Goal: Task Accomplishment & Management: Complete application form

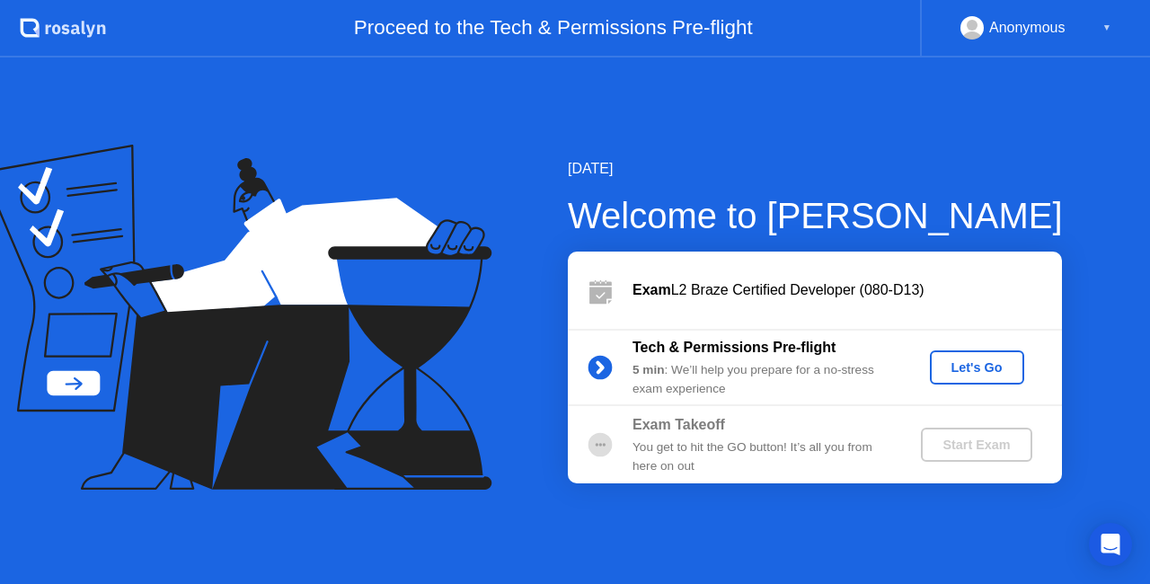
click at [988, 370] on div "Let's Go" at bounding box center [977, 367] width 80 height 14
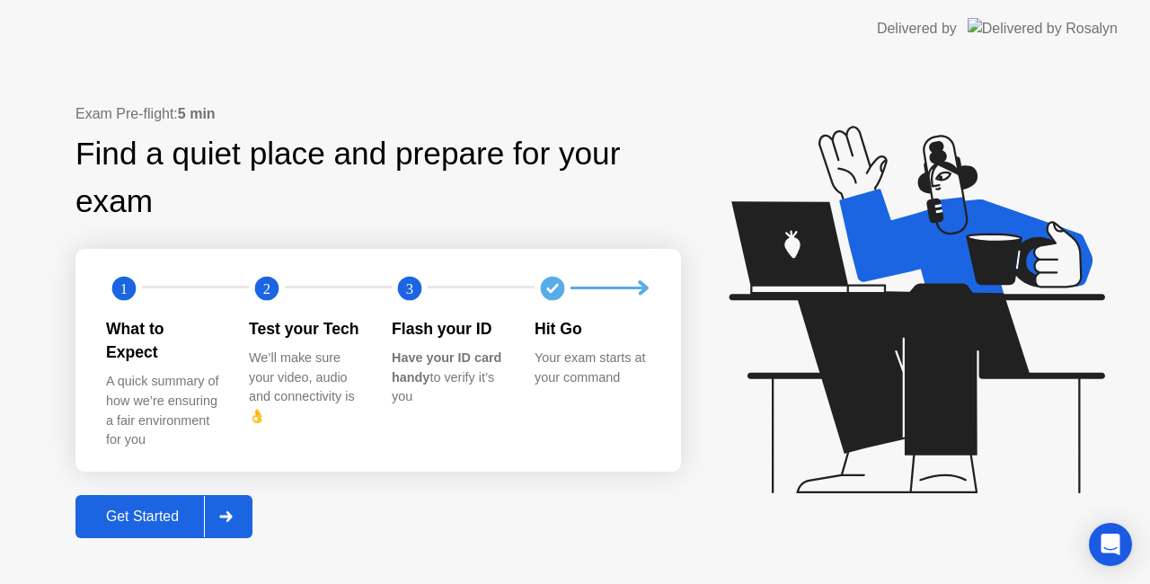
click at [232, 511] on icon at bounding box center [225, 516] width 13 height 11
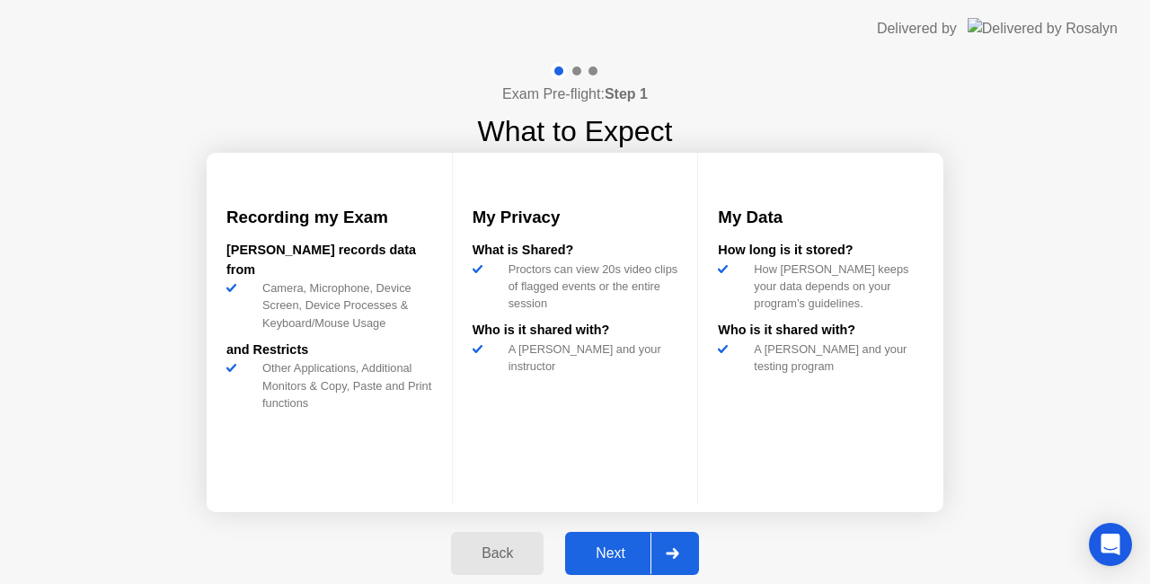
click at [657, 550] on div at bounding box center [671, 553] width 43 height 41
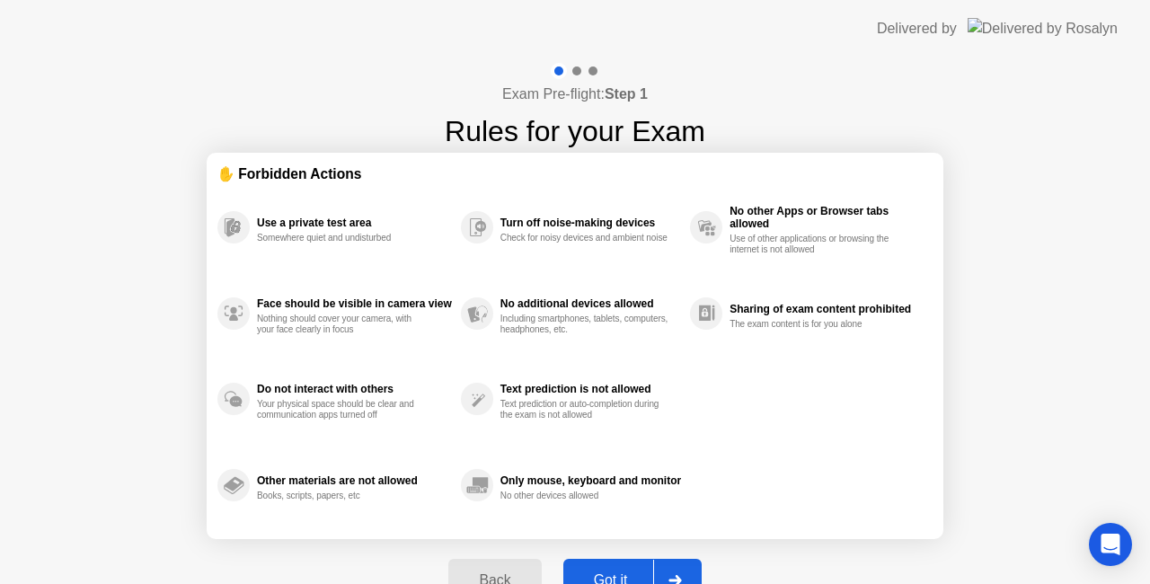
click at [630, 572] on div "Got it" at bounding box center [610, 580] width 84 height 16
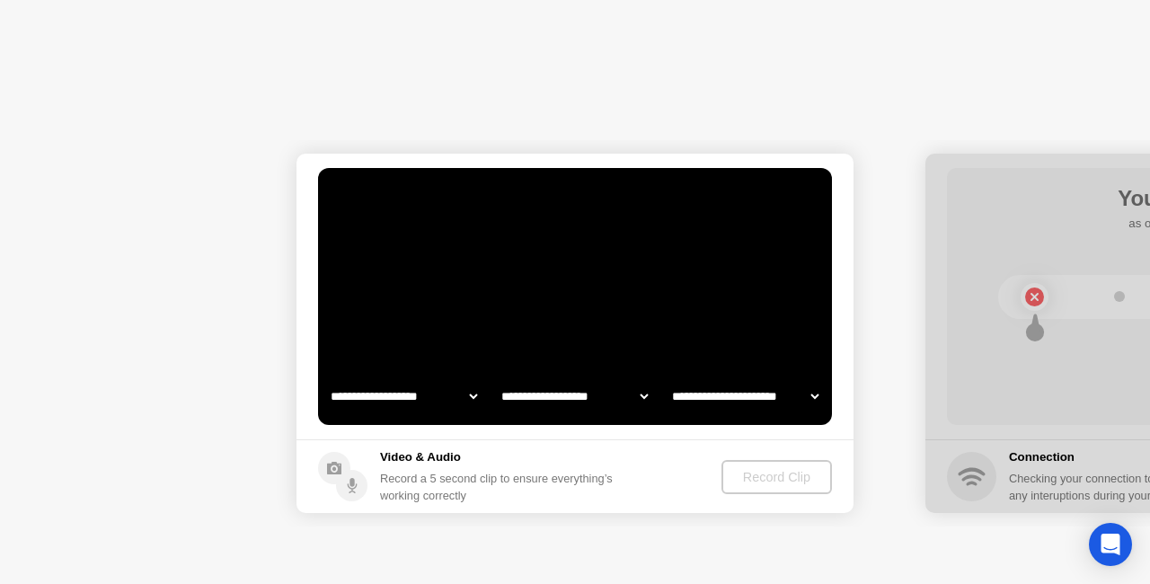
select select "**********"
select select "*******"
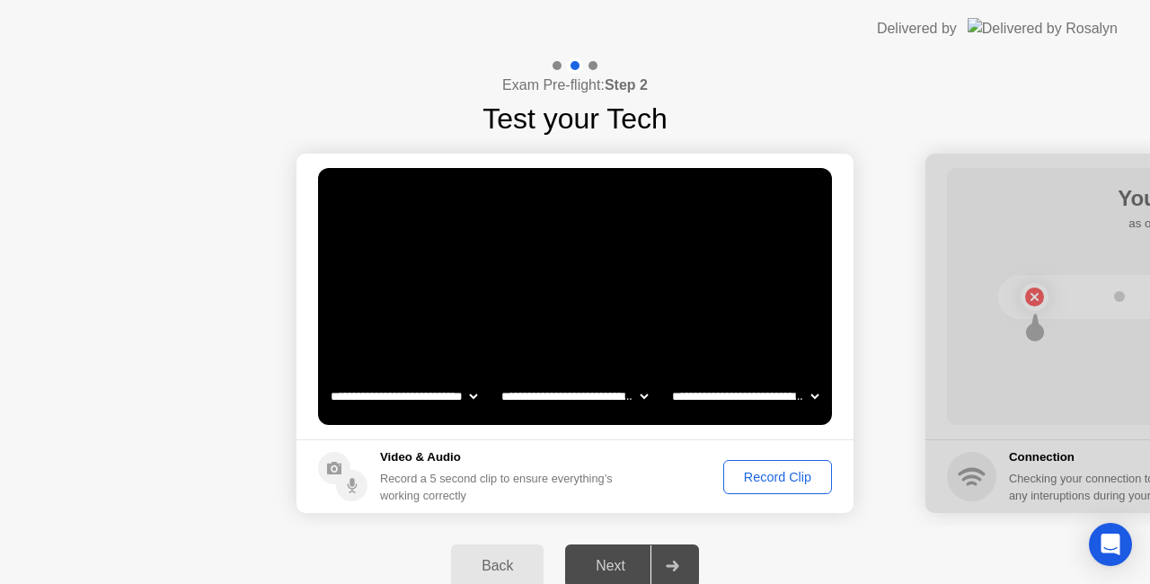
click at [625, 560] on div "Next" at bounding box center [610, 566] width 80 height 16
drag, startPoint x: 815, startPoint y: 0, endPoint x: 710, endPoint y: 3, distance: 104.2
click at [710, 3] on header "Delivered by" at bounding box center [575, 28] width 1150 height 57
click at [803, 470] on div "Record Clip" at bounding box center [777, 477] width 96 height 14
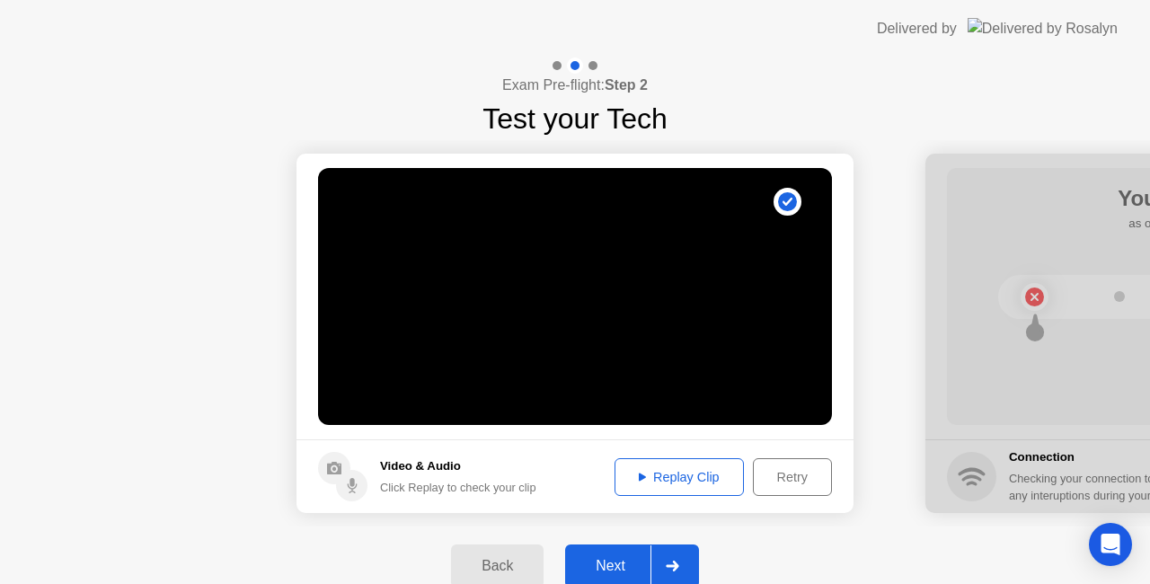
click at [618, 558] on div "Next" at bounding box center [610, 566] width 80 height 16
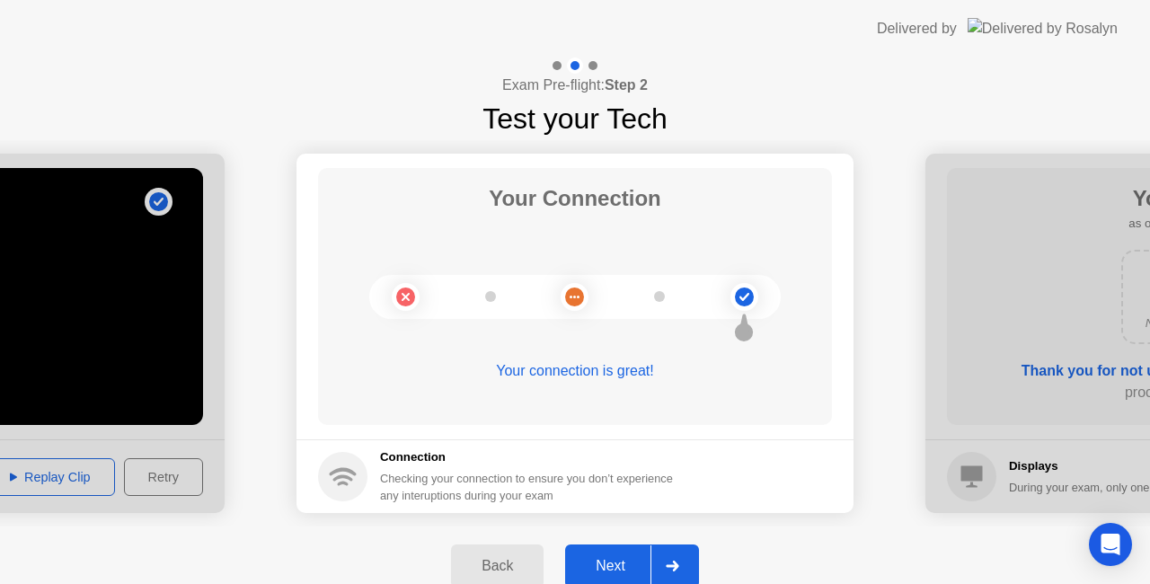
click at [627, 560] on div "Next" at bounding box center [610, 566] width 80 height 16
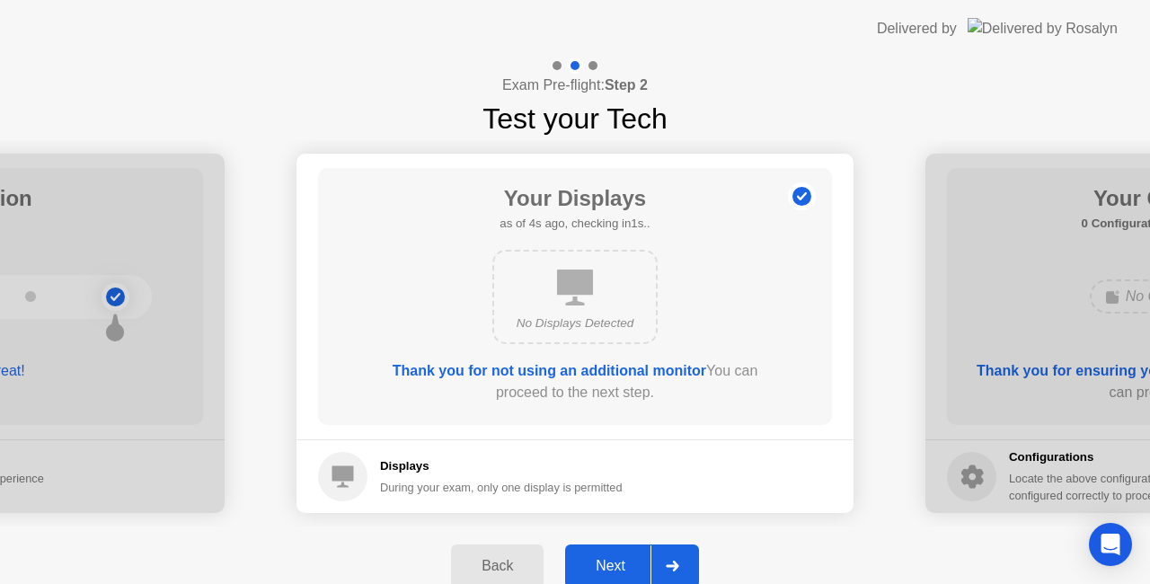
click at [620, 562] on div "Next" at bounding box center [610, 566] width 80 height 16
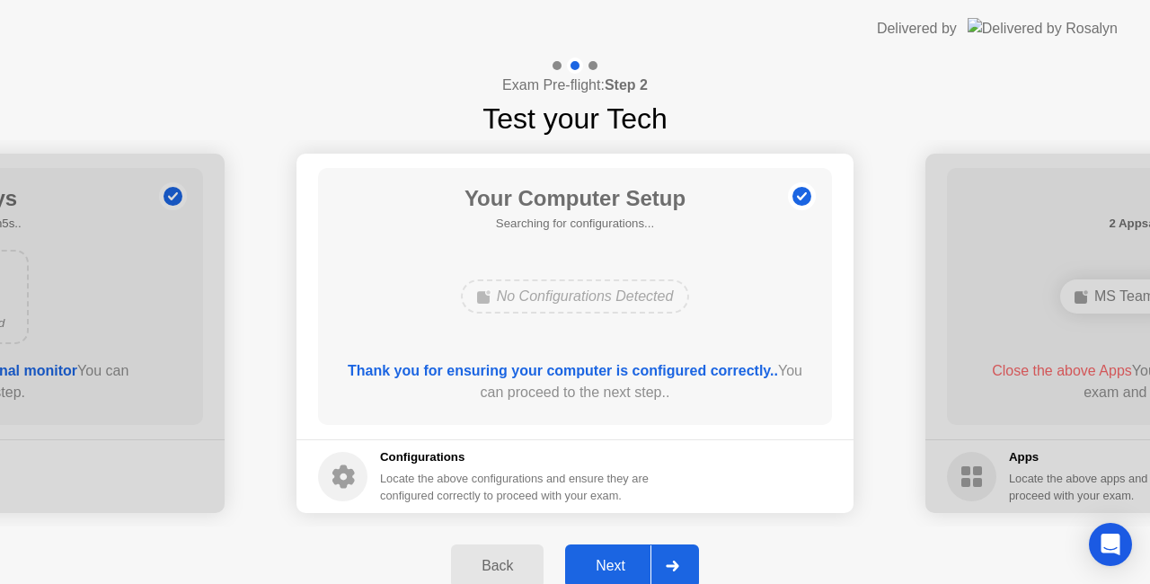
click at [616, 560] on div "Next" at bounding box center [610, 566] width 80 height 16
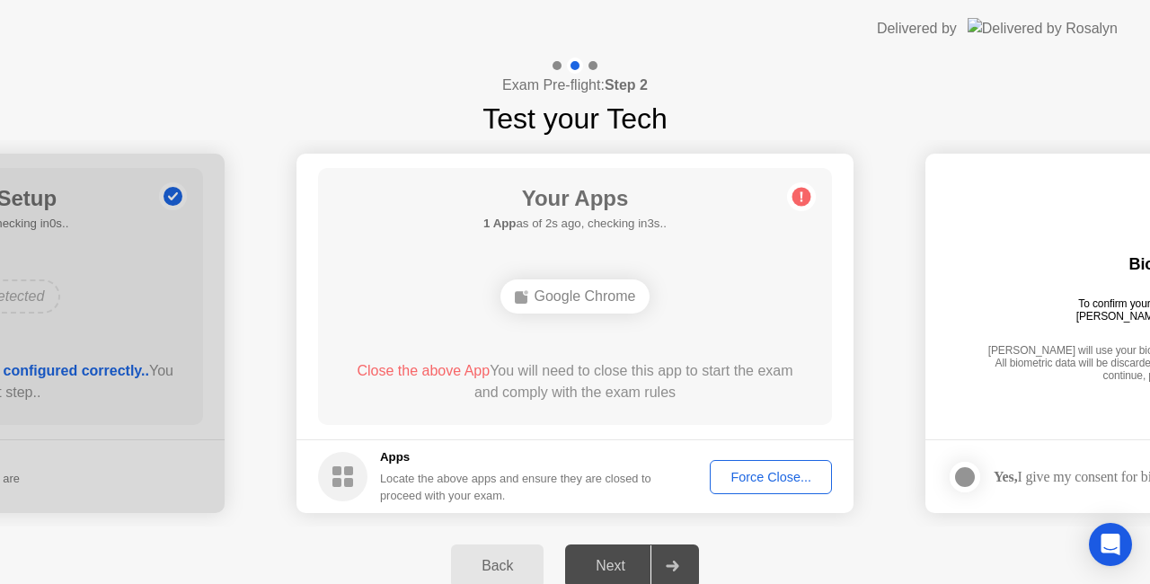
click at [769, 474] on div "Force Close..." at bounding box center [771, 477] width 110 height 14
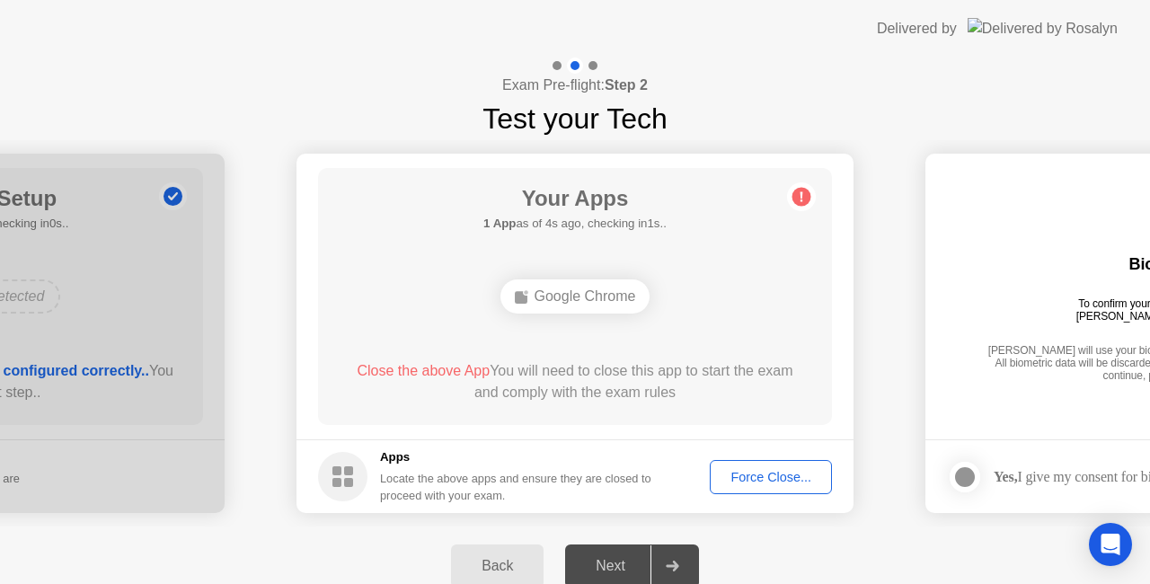
click at [765, 476] on div "Force Close..." at bounding box center [771, 477] width 110 height 14
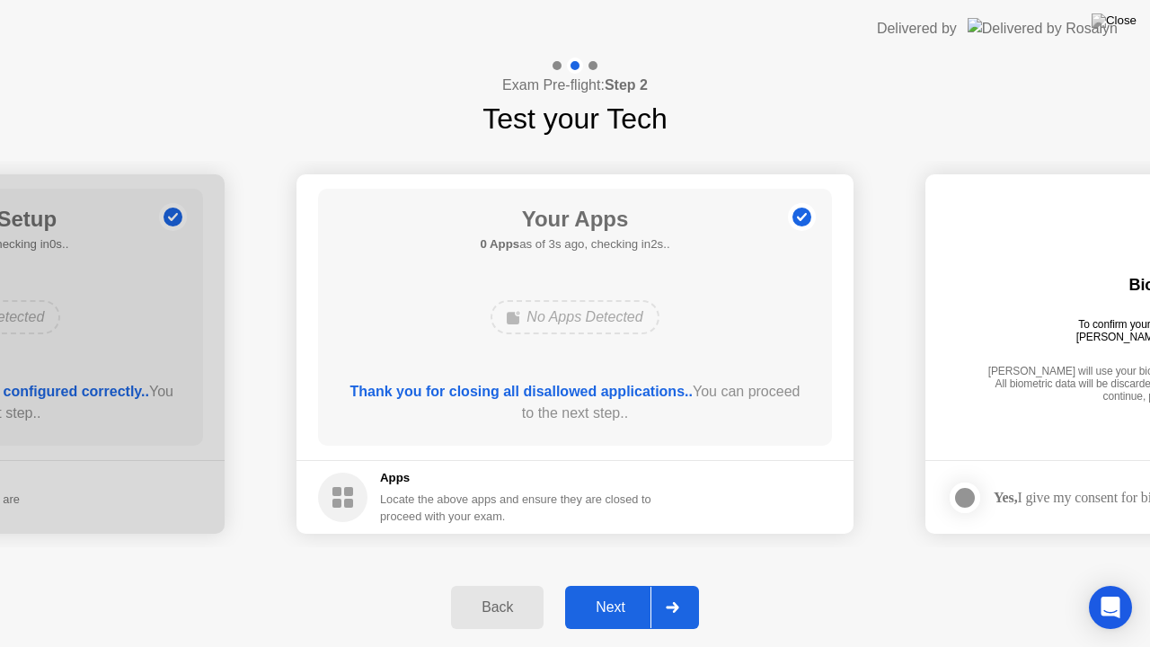
click at [618, 583] on div "Next" at bounding box center [610, 607] width 80 height 16
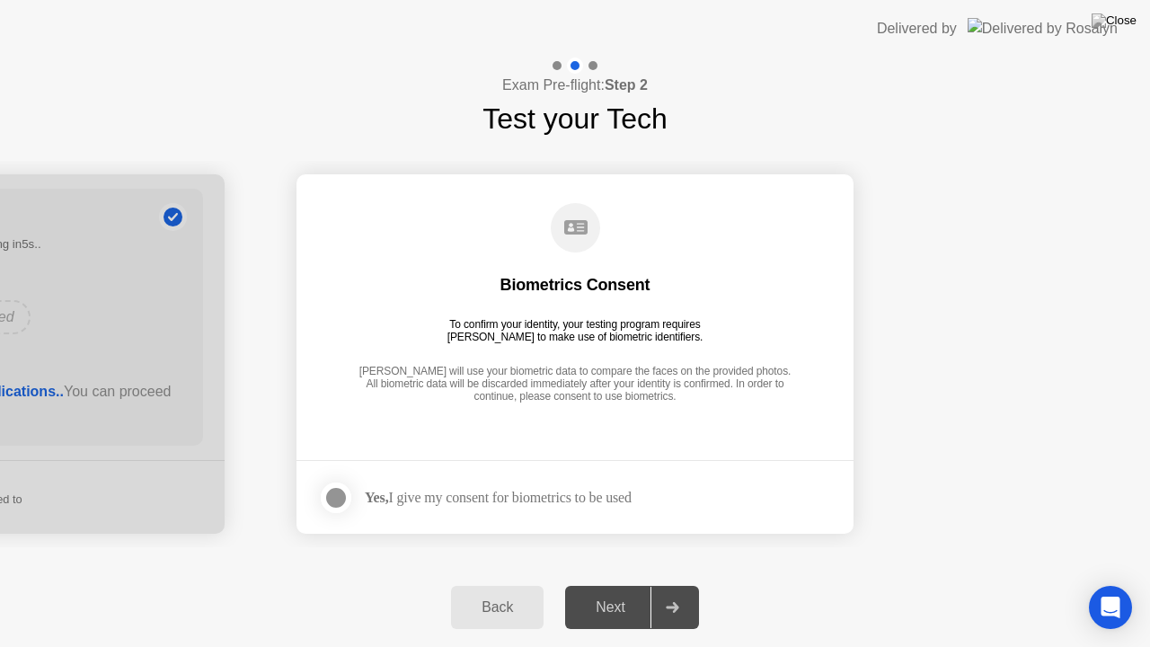
click at [387, 489] on strong "Yes," at bounding box center [376, 496] width 23 height 15
click at [352, 492] on label at bounding box center [341, 498] width 47 height 36
click at [593, 583] on div "Next" at bounding box center [610, 607] width 80 height 16
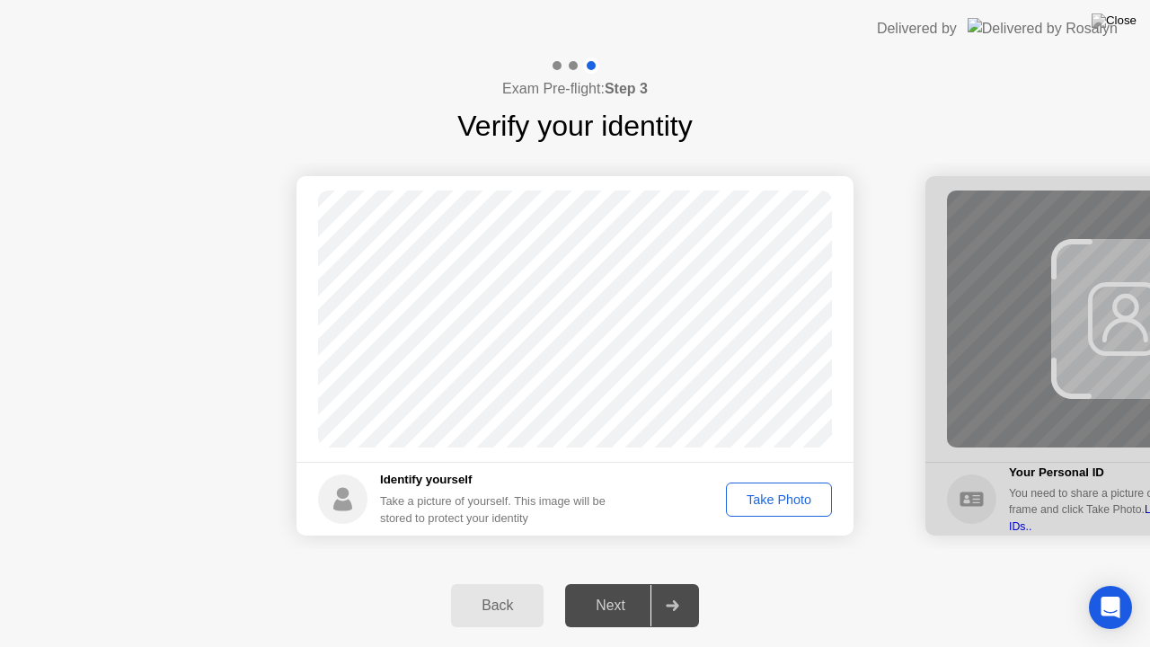
click at [786, 492] on div "Take Photo" at bounding box center [778, 499] width 93 height 14
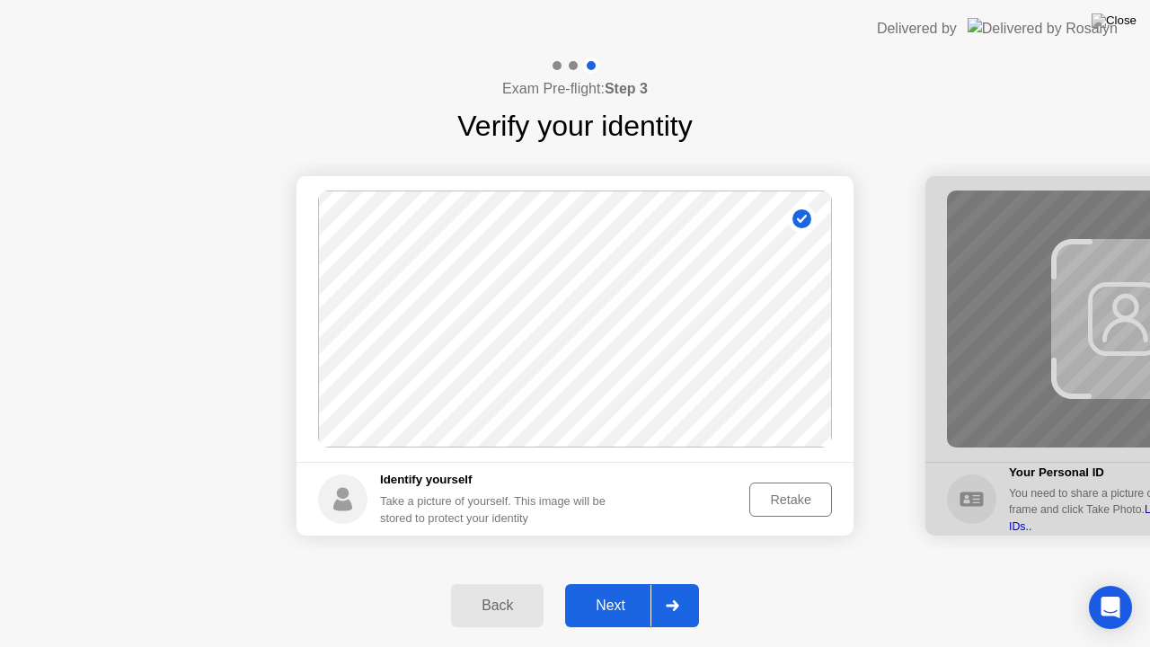
click at [599, 583] on div "Next" at bounding box center [610, 605] width 80 height 16
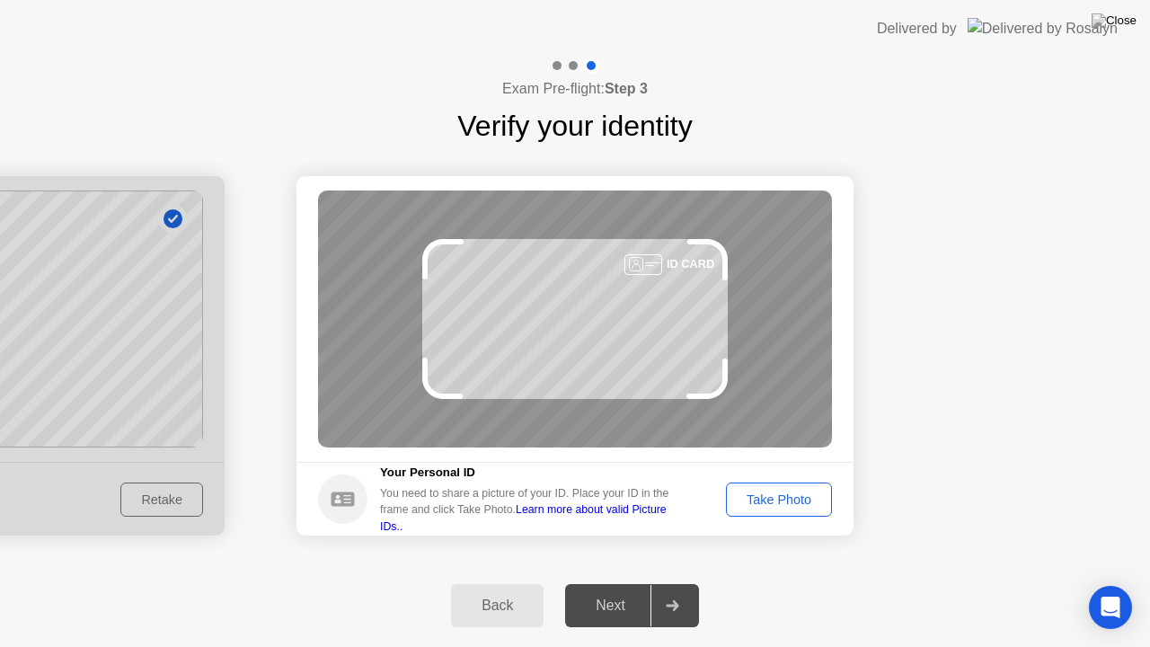
click at [756, 505] on div "Take Photo" at bounding box center [778, 499] width 93 height 14
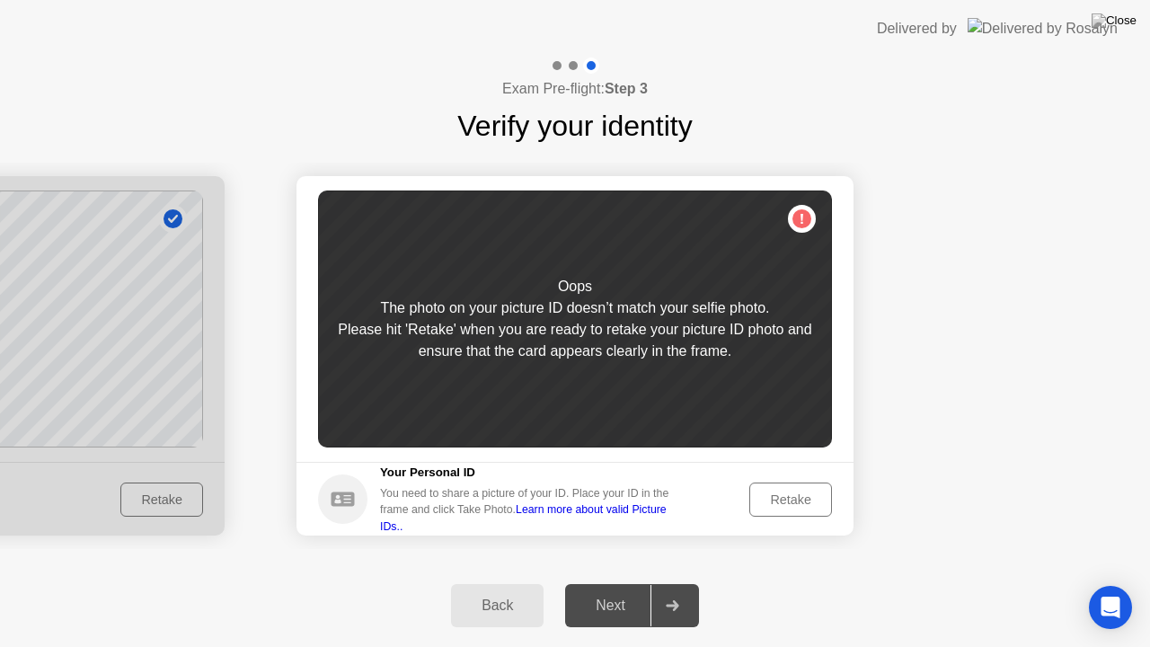
click at [802, 492] on div "Retake" at bounding box center [790, 499] width 70 height 14
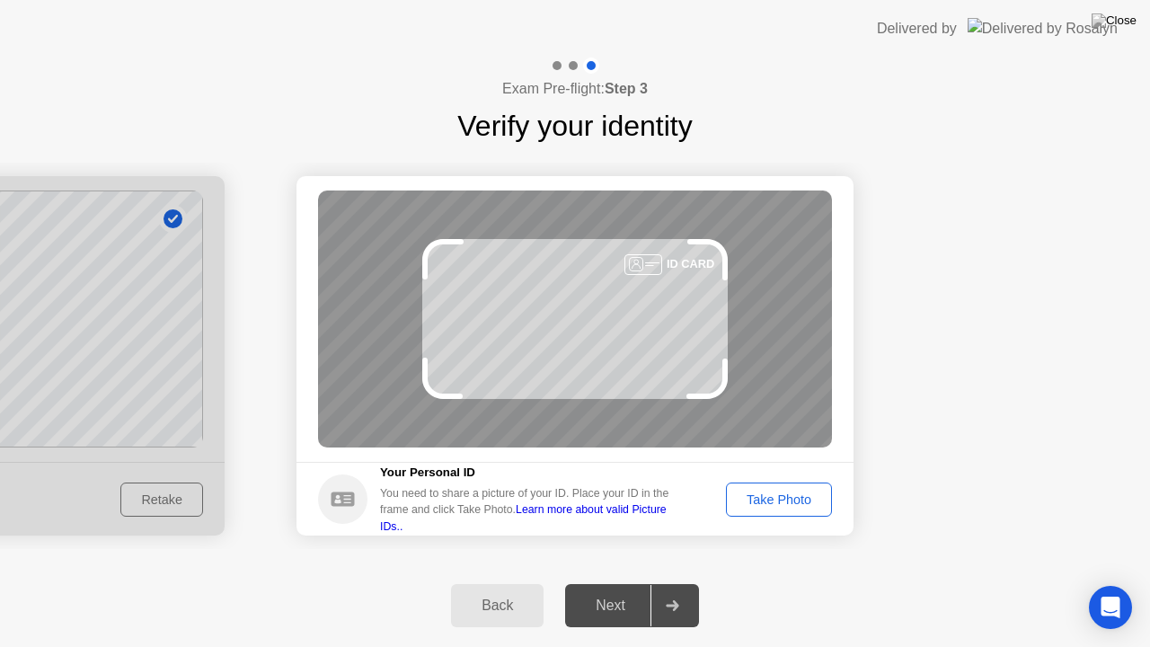
click at [802, 492] on div "Take Photo" at bounding box center [778, 499] width 93 height 14
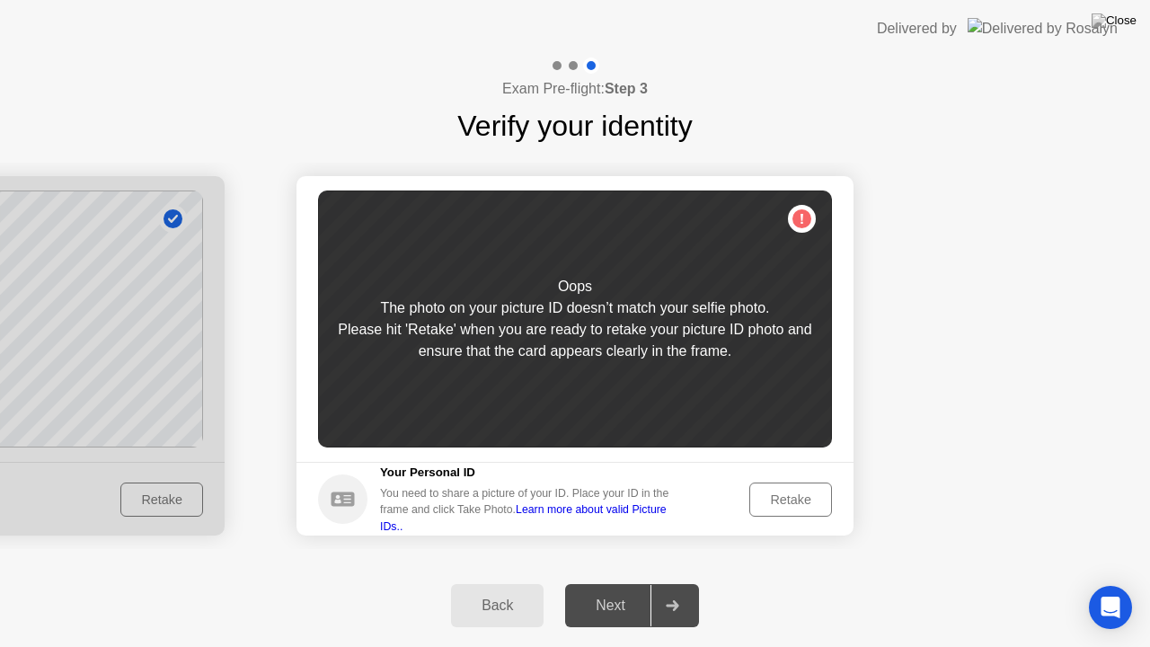
click at [802, 492] on div "Retake" at bounding box center [790, 499] width 70 height 14
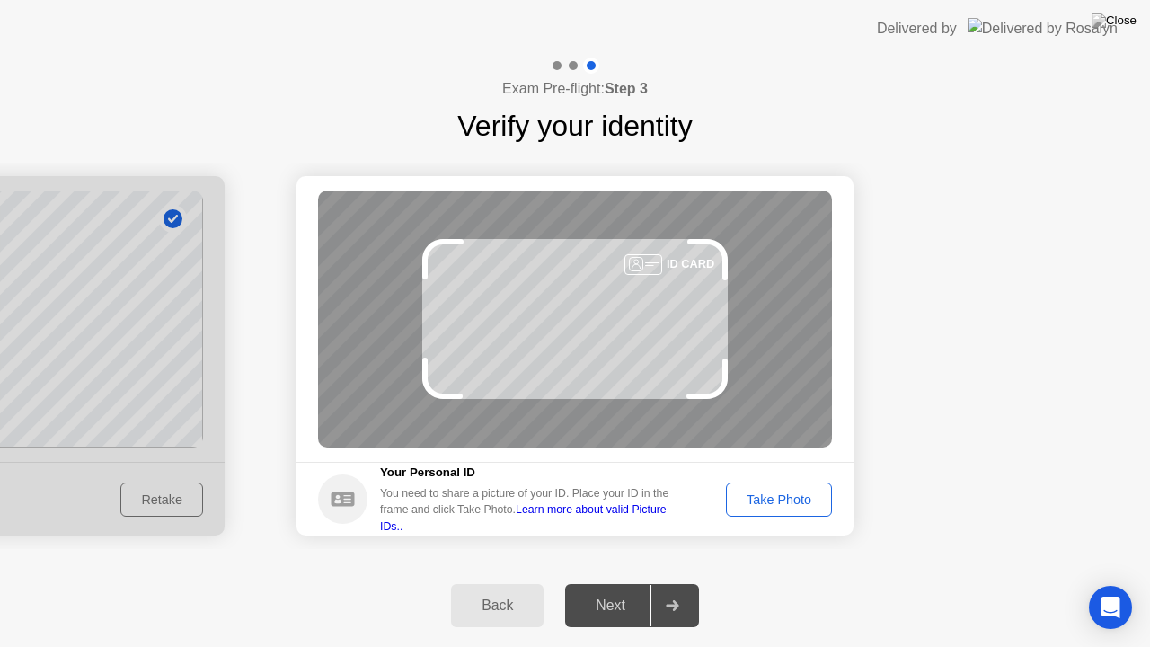
click at [802, 492] on div "Take Photo" at bounding box center [778, 499] width 93 height 14
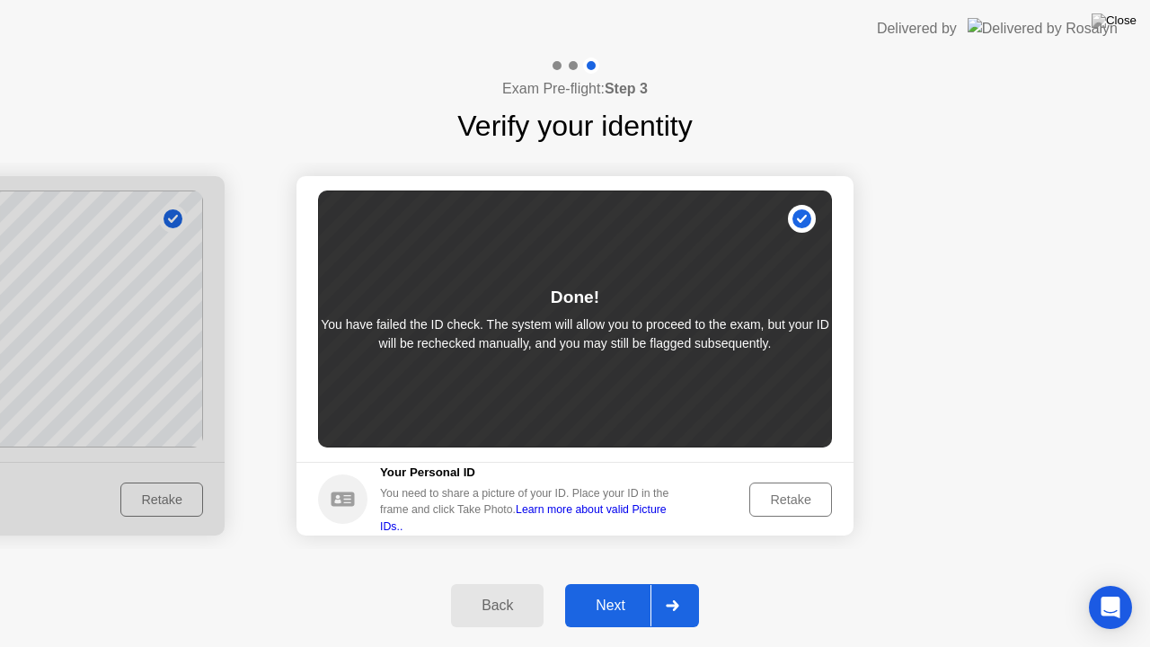
click at [785, 498] on div "Retake" at bounding box center [790, 499] width 70 height 14
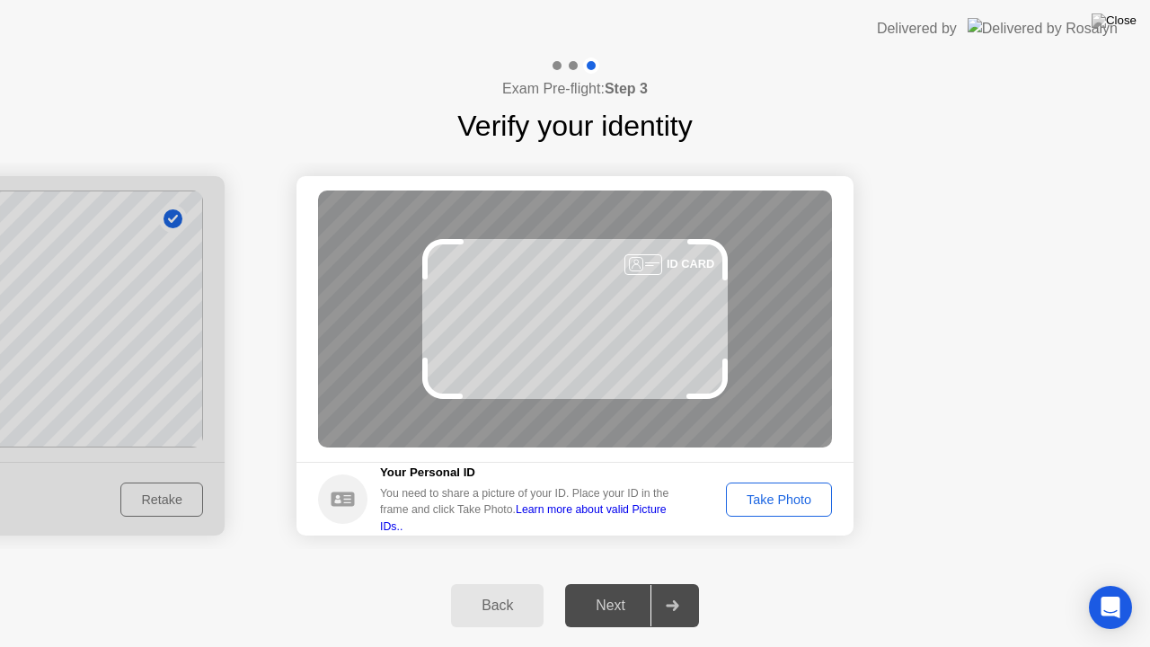
click at [783, 499] on div "Take Photo" at bounding box center [778, 499] width 93 height 14
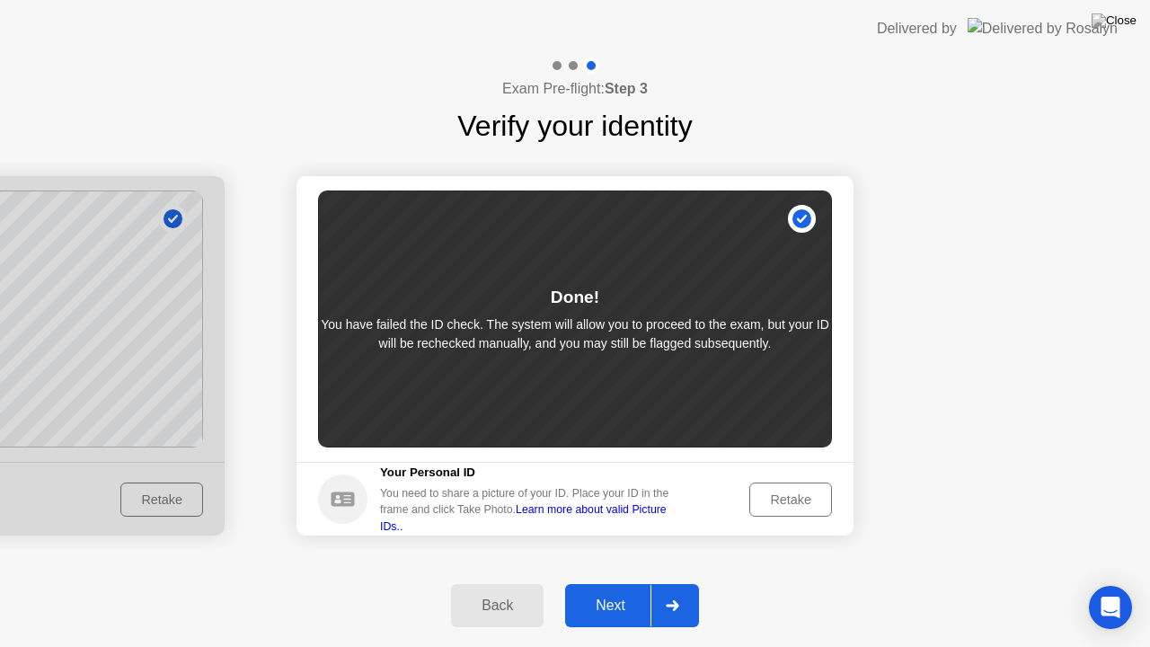
click at [781, 500] on div "Retake" at bounding box center [790, 499] width 70 height 14
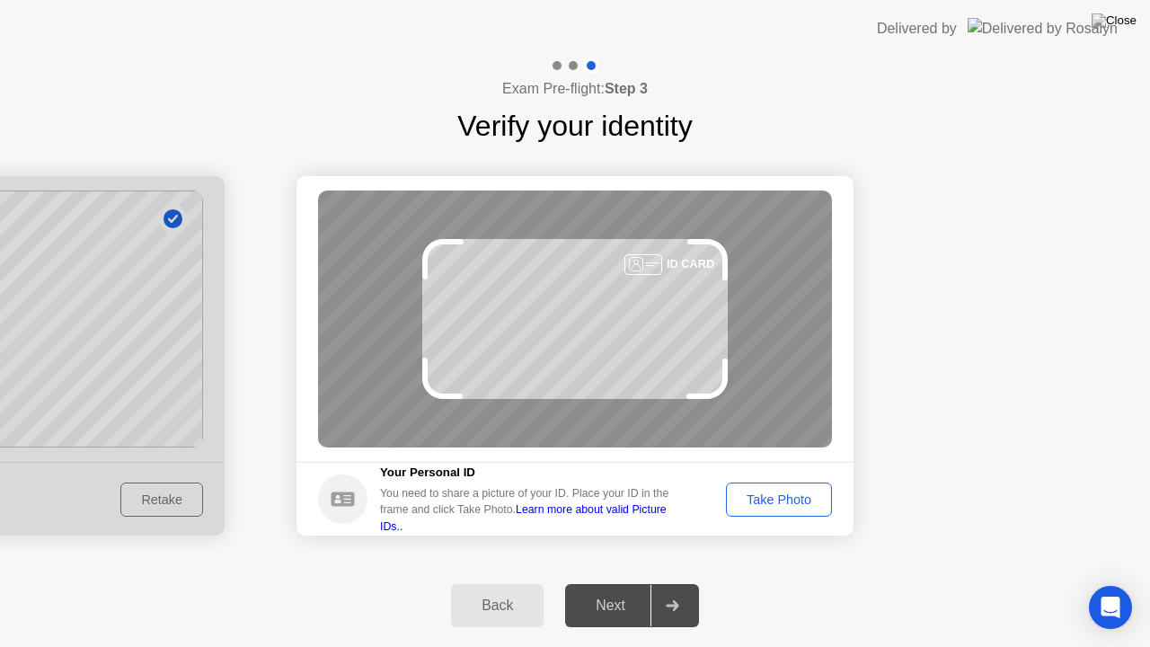
click at [781, 500] on div "Take Photo" at bounding box center [778, 499] width 93 height 14
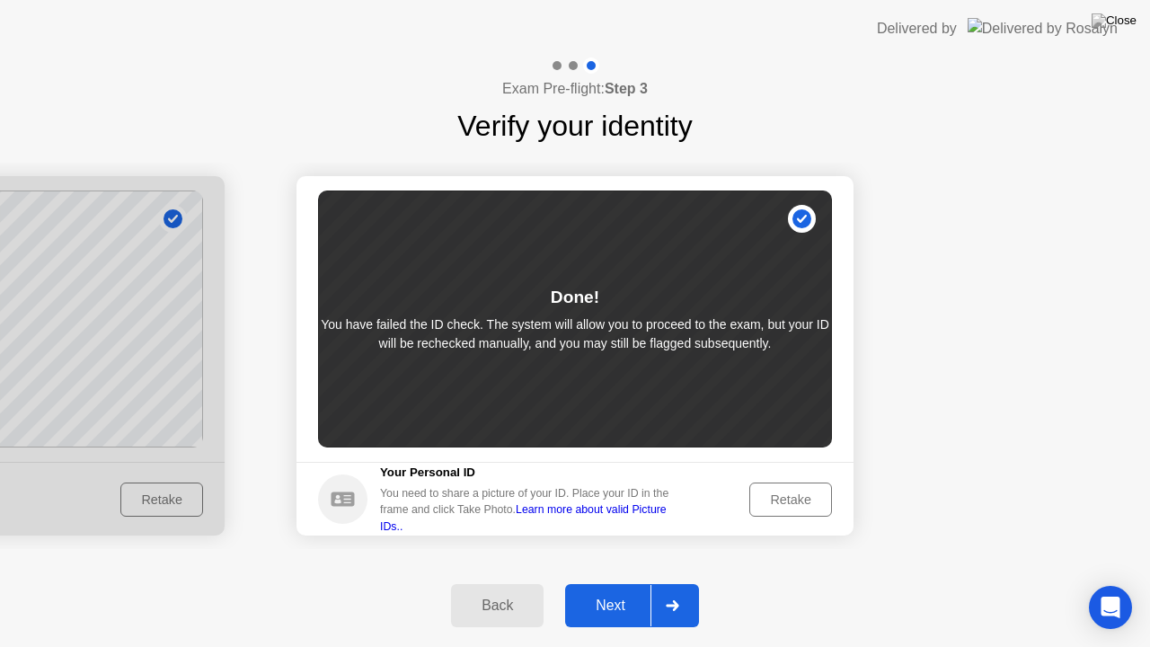
click at [616, 583] on div "Next" at bounding box center [610, 605] width 80 height 16
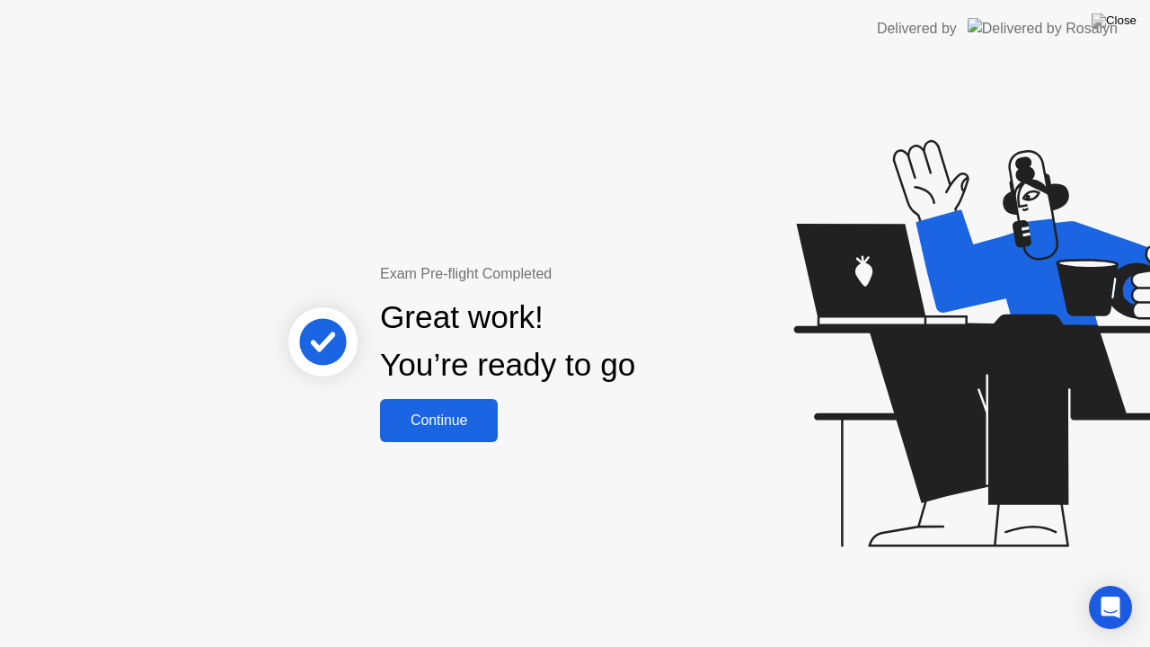
click at [438, 419] on div "Continue" at bounding box center [438, 420] width 107 height 16
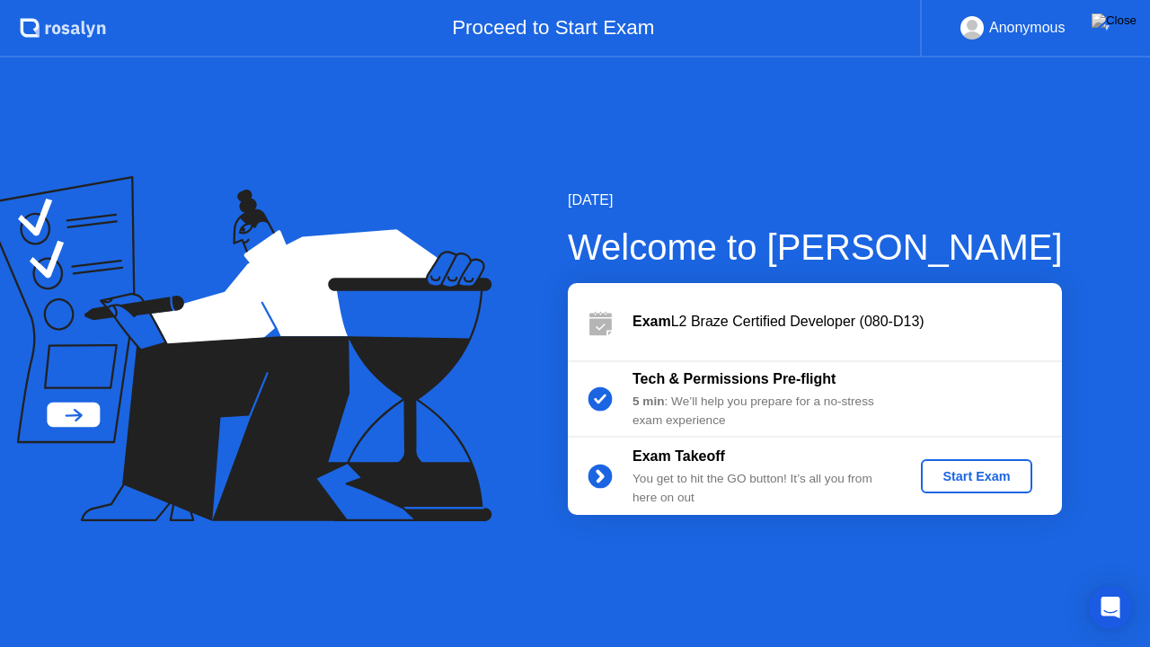
click at [987, 474] on div "Start Exam" at bounding box center [976, 476] width 96 height 14
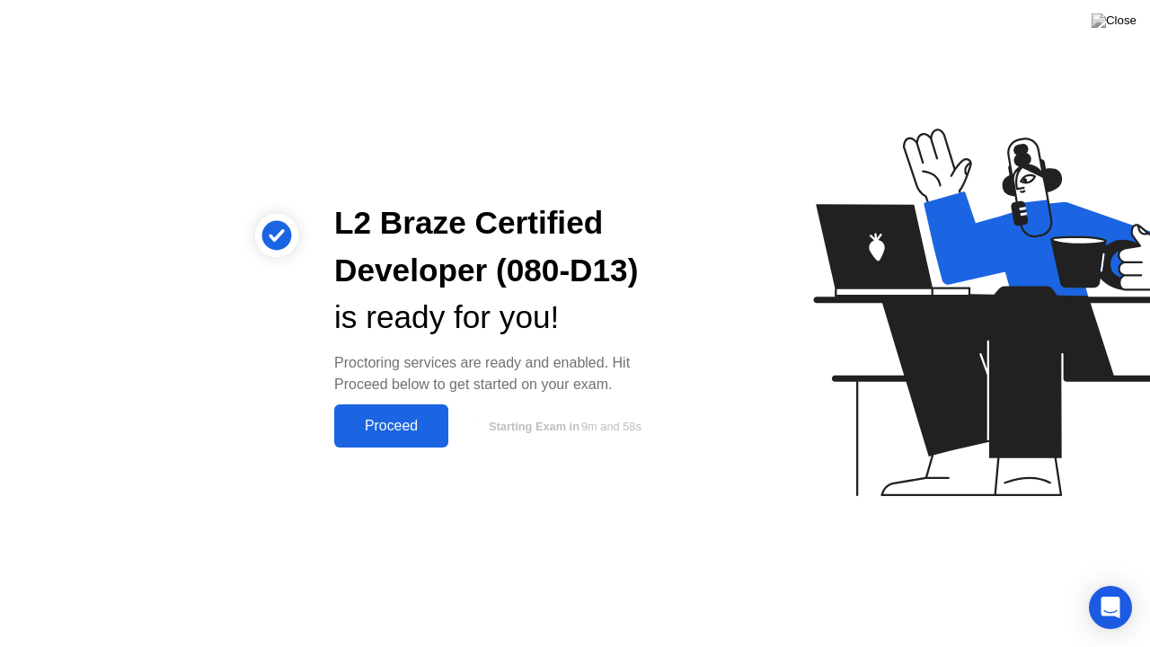
click at [422, 426] on div "Proceed" at bounding box center [390, 426] width 103 height 16
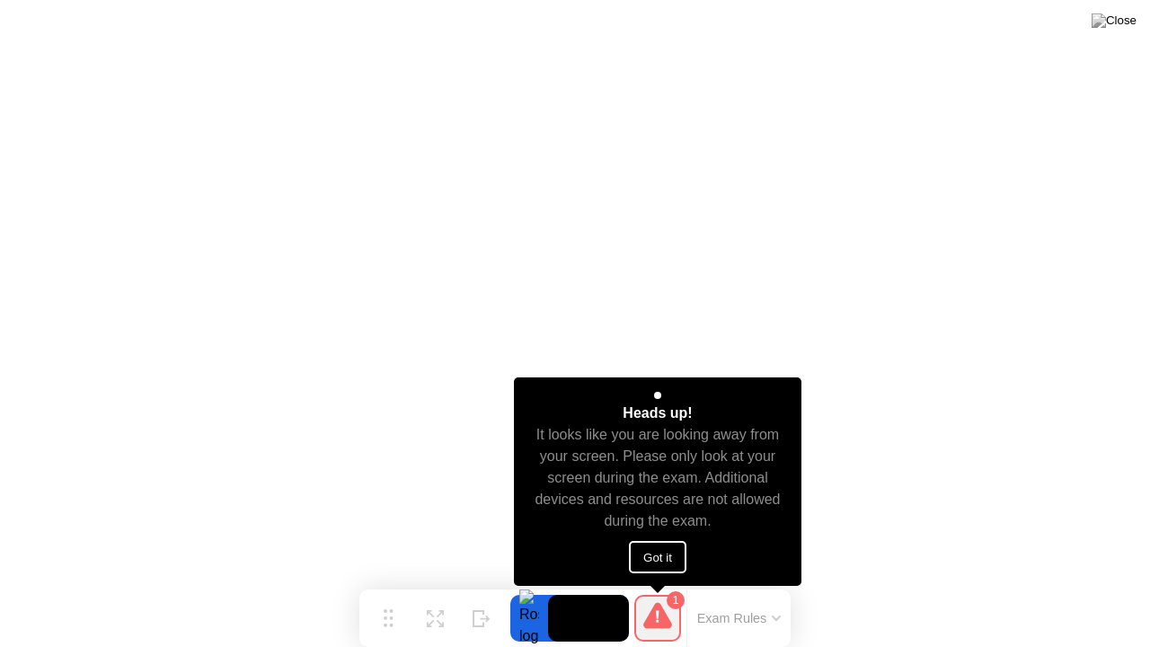
click at [662, 552] on button "Got it" at bounding box center [657, 557] width 57 height 32
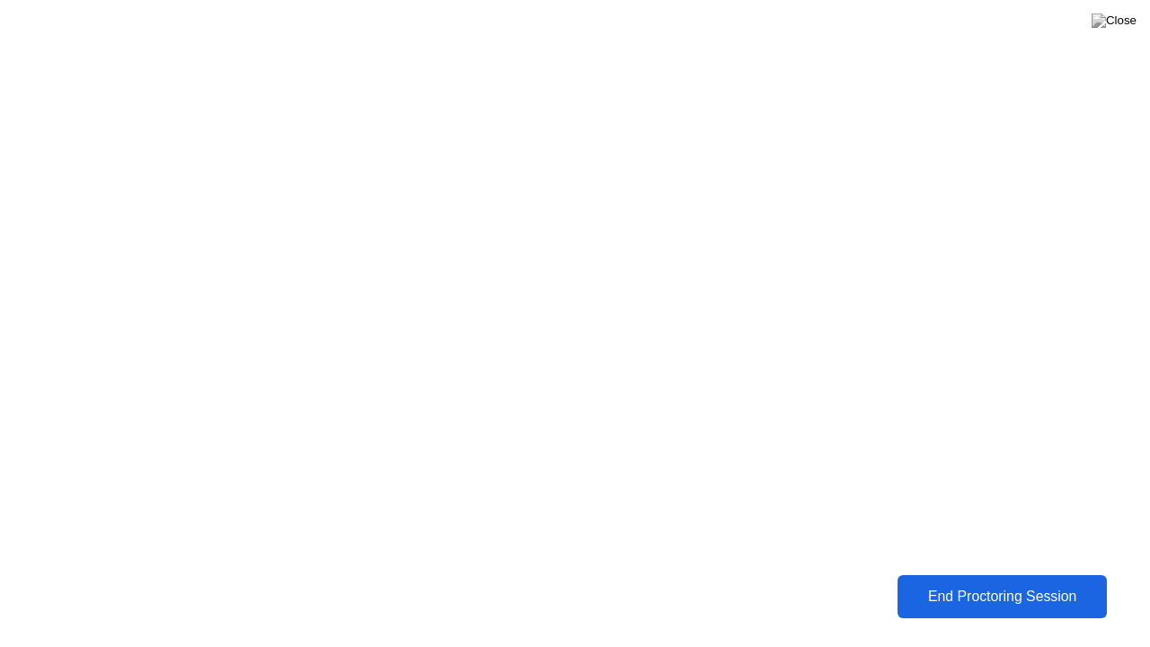
click at [1039, 583] on div "End Proctoring Session" at bounding box center [1002, 596] width 198 height 16
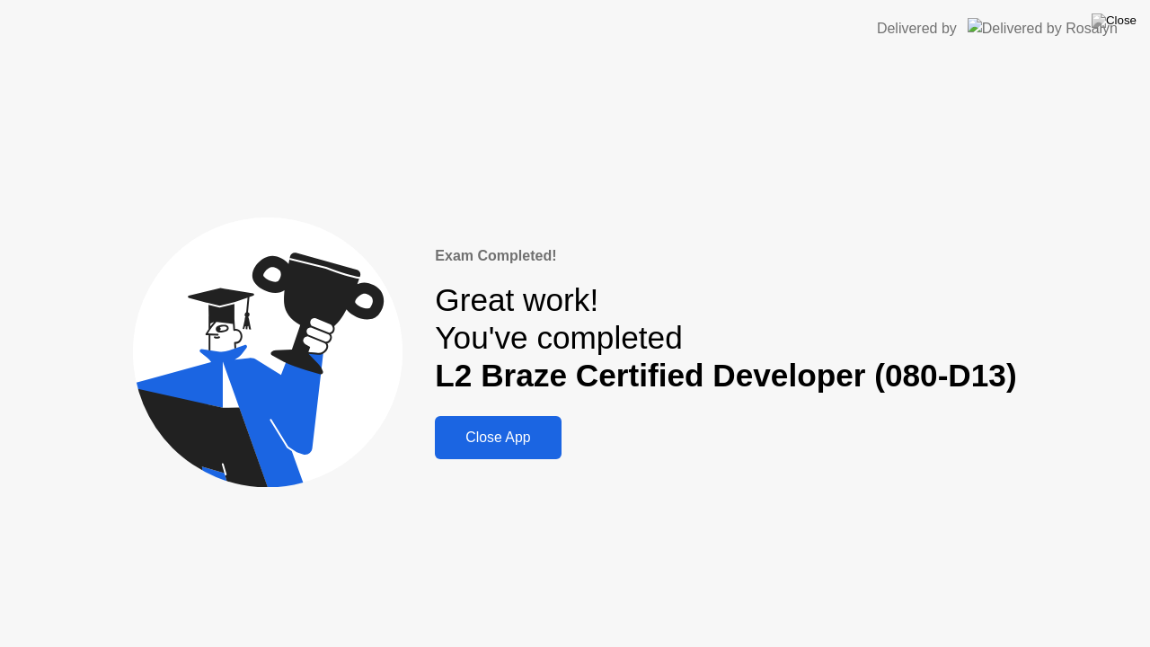
click at [517, 431] on div "Close App" at bounding box center [497, 437] width 115 height 16
